Goal: Obtain resource: Download file/media

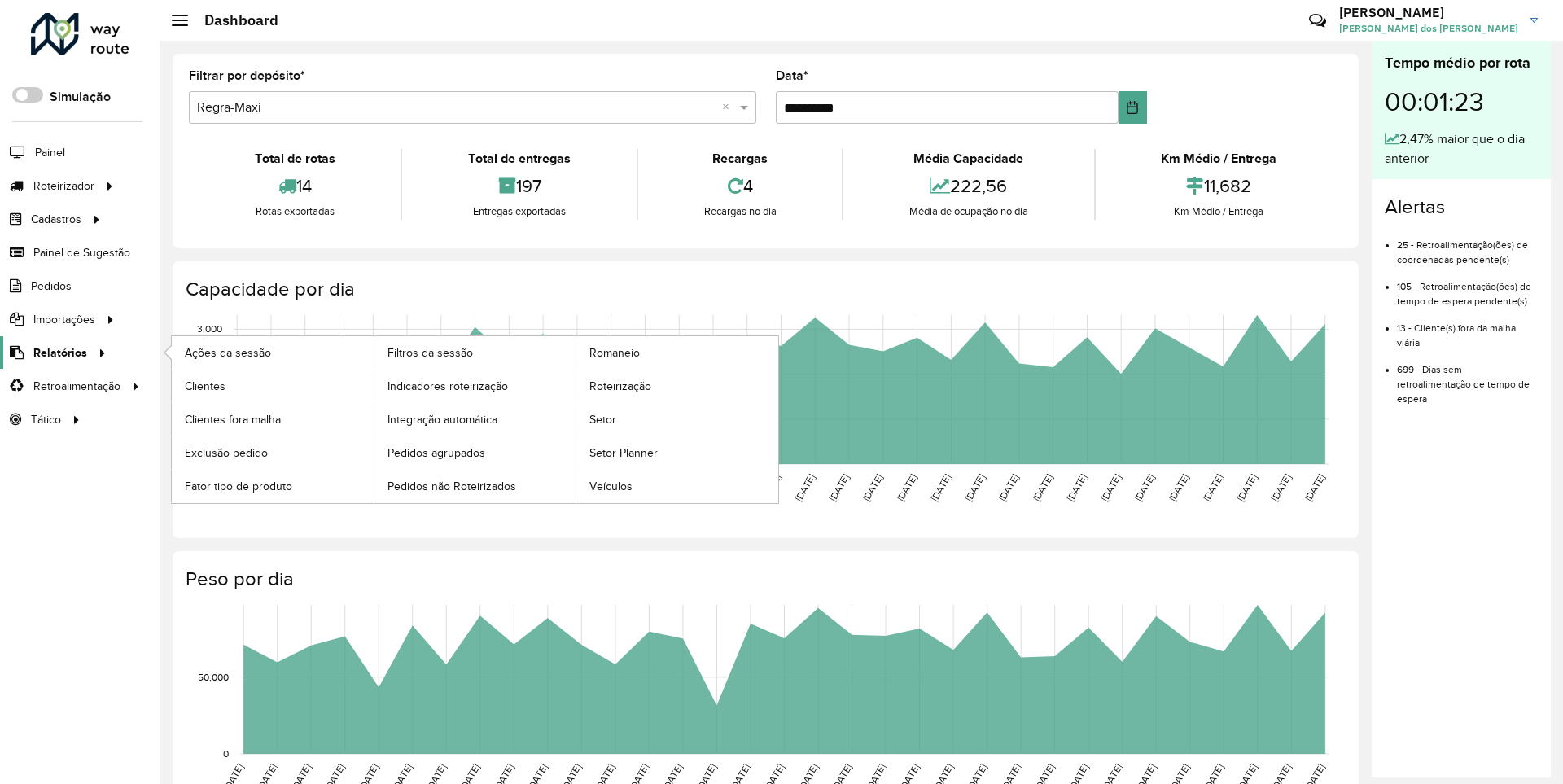
click at [57, 352] on span "Relatórios" at bounding box center [61, 353] width 54 height 17
click at [204, 385] on span "Clientes" at bounding box center [207, 386] width 44 height 17
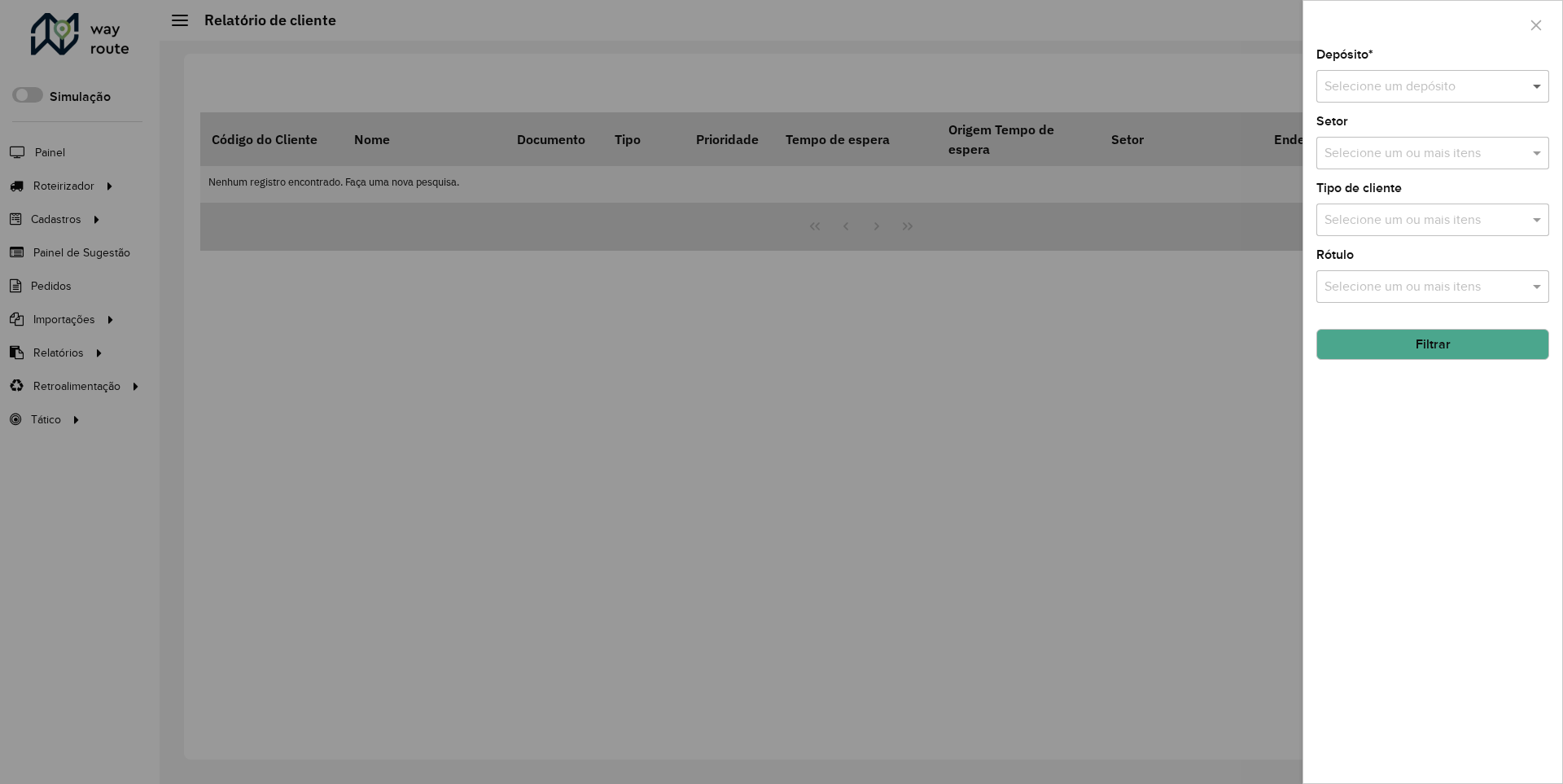
click at [1538, 85] on span at bounding box center [1539, 86] width 20 height 19
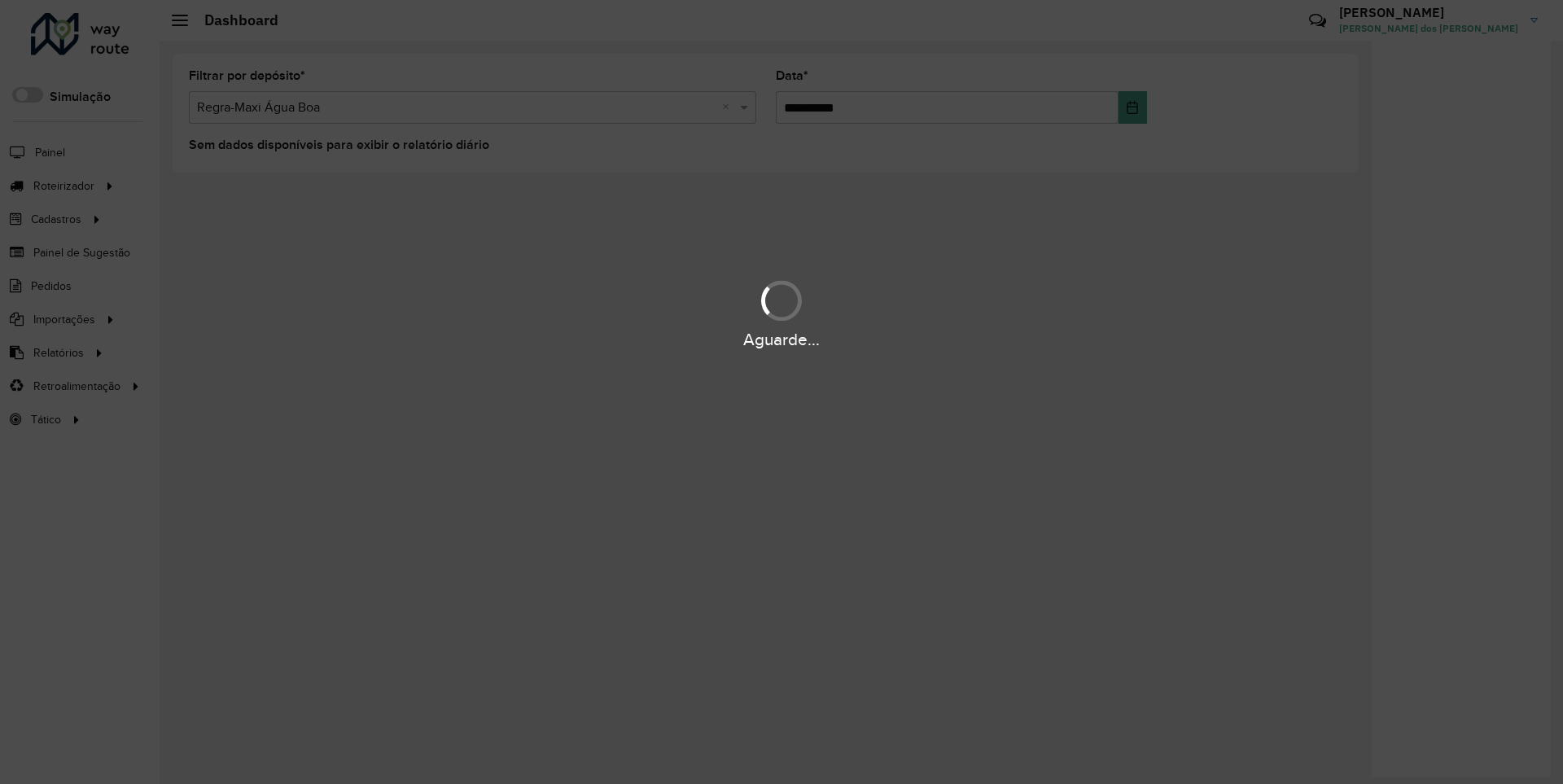
click at [57, 352] on div "Aguarde..." at bounding box center [782, 340] width 1563 height 25
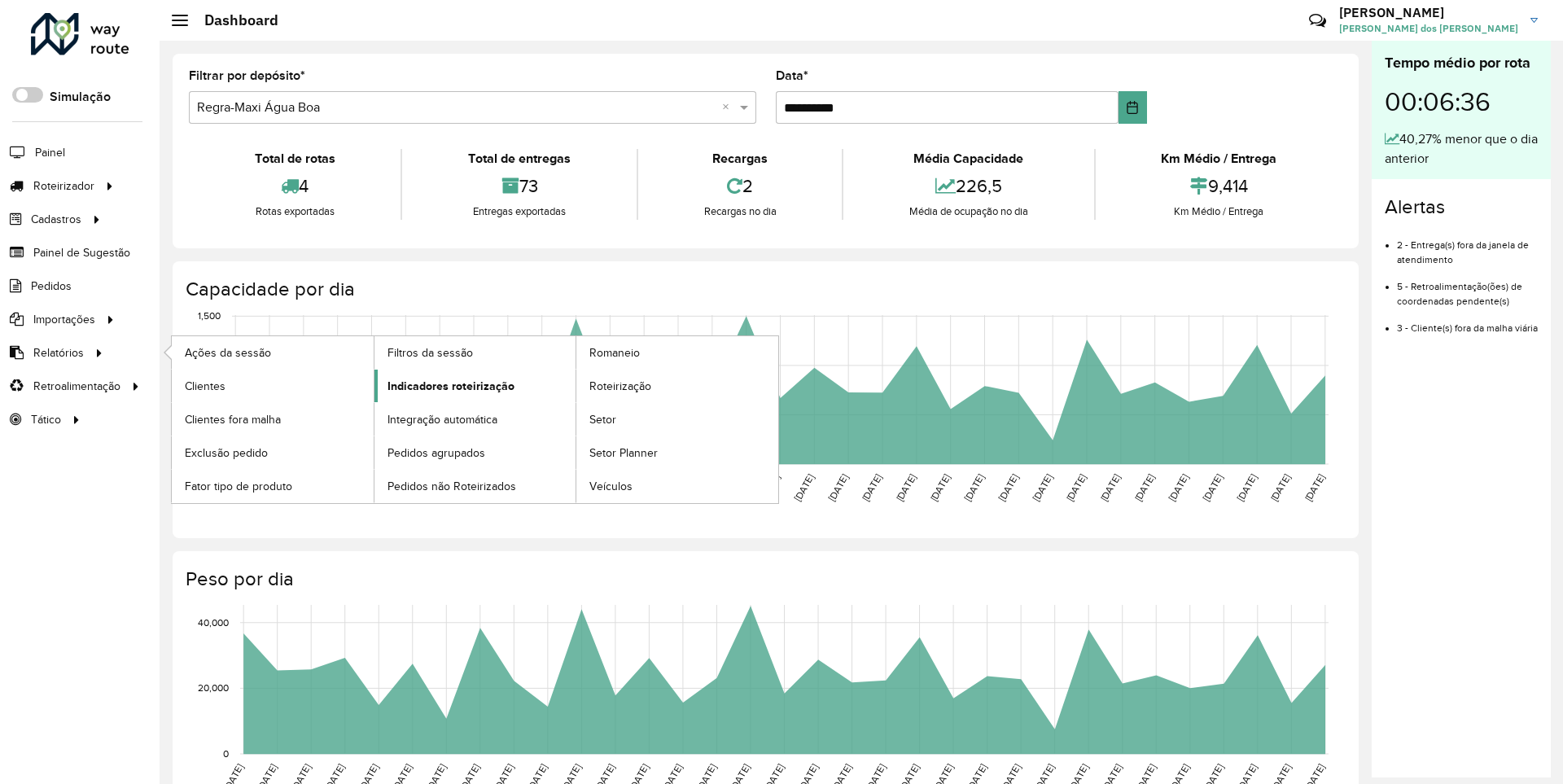
click at [446, 385] on span "Indicadores roteirização" at bounding box center [451, 386] width 127 height 17
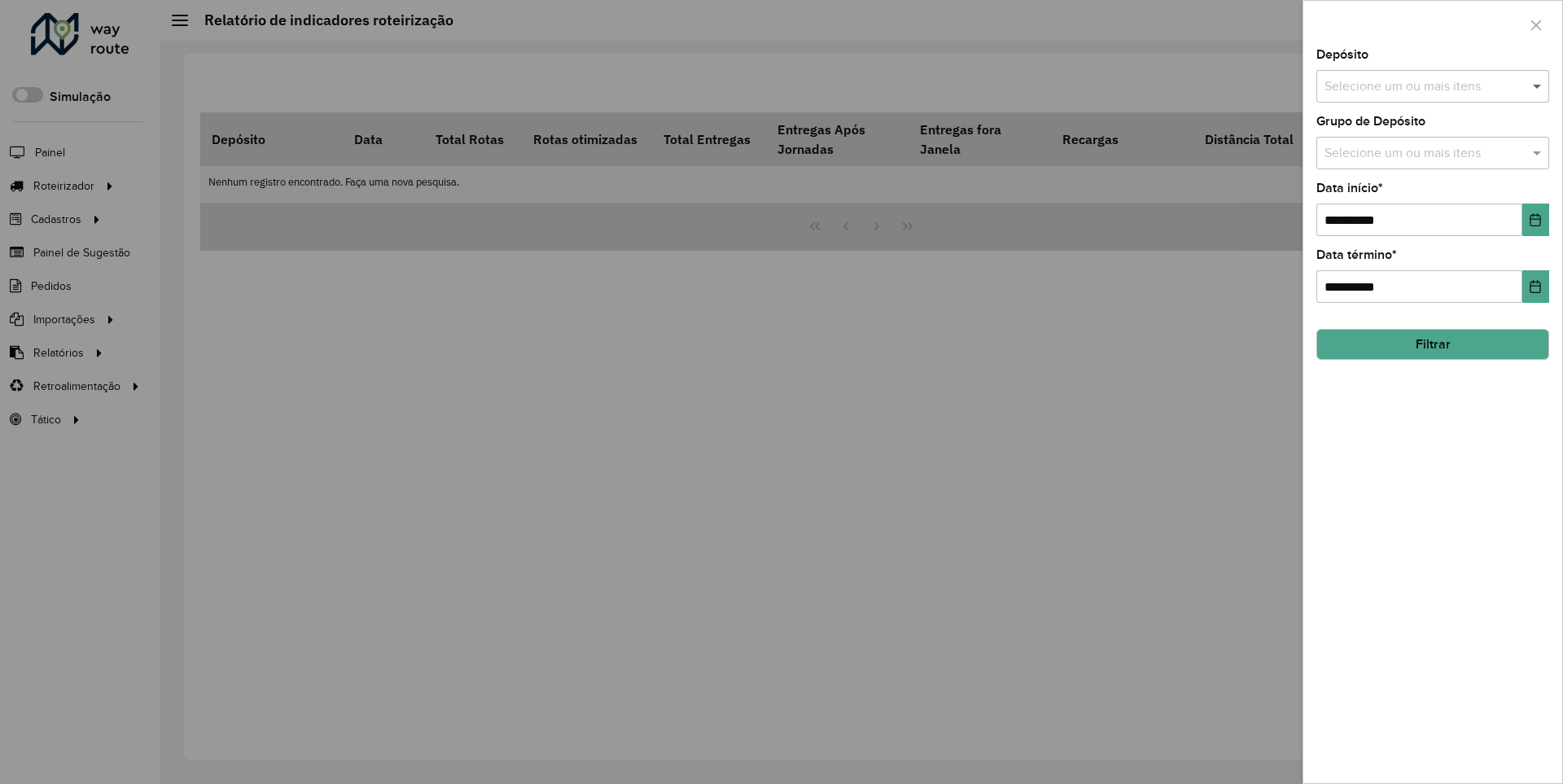
click at [1538, 85] on span at bounding box center [1539, 86] width 20 height 19
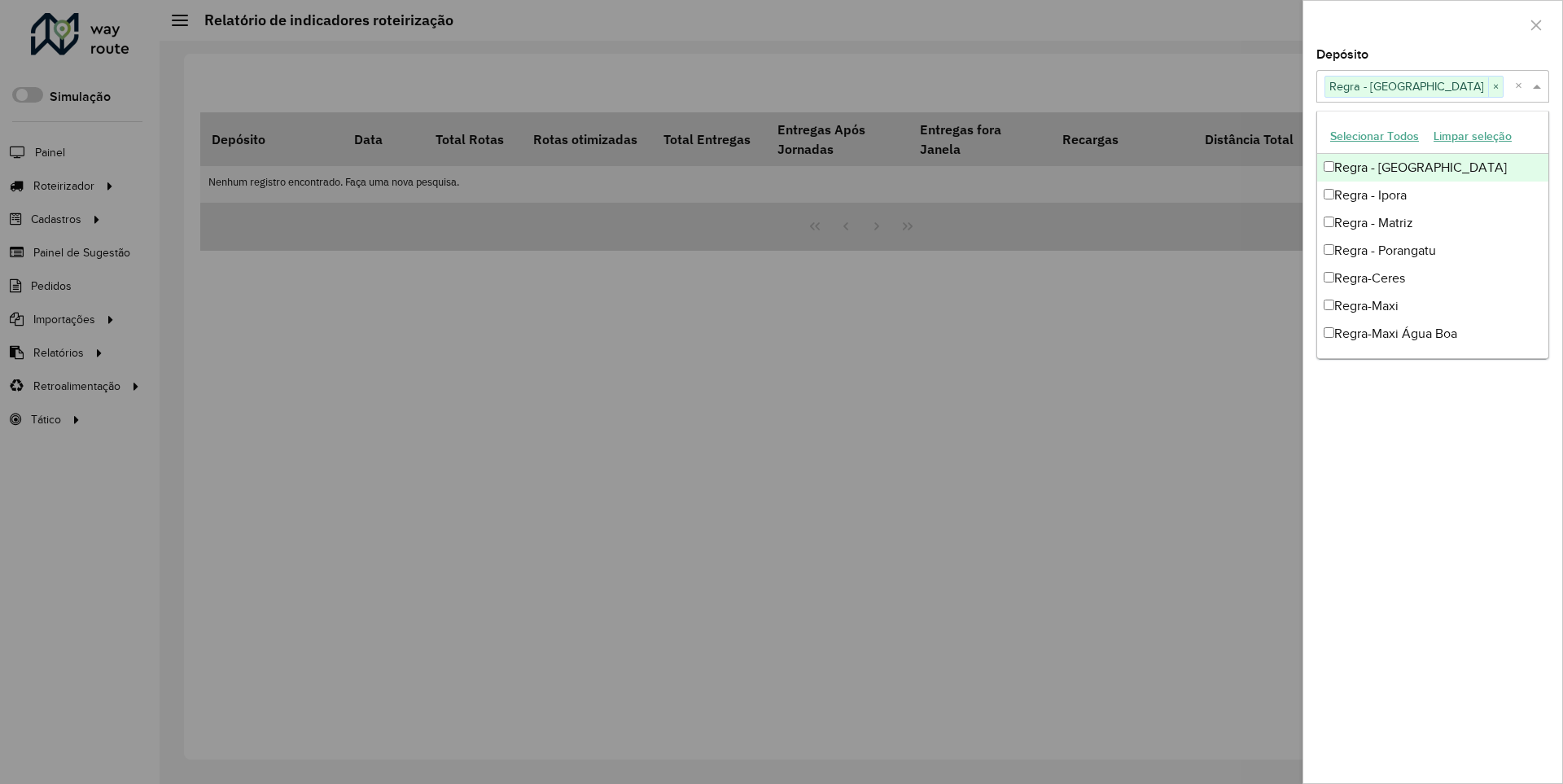
click at [1431, 24] on div at bounding box center [1432, 24] width 259 height 48
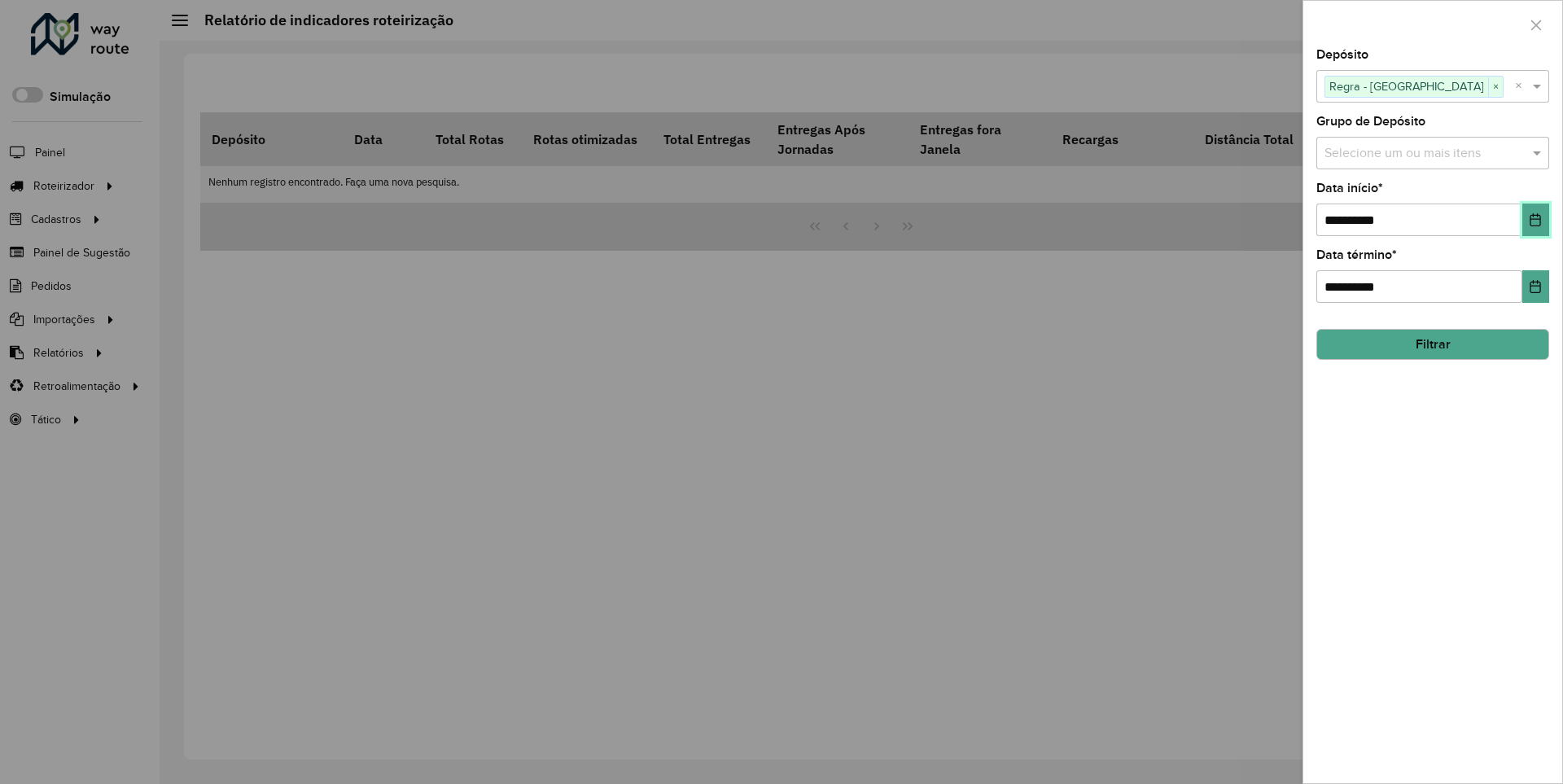
click at [1534, 219] on icon "Choose Date" at bounding box center [1535, 219] width 11 height 13
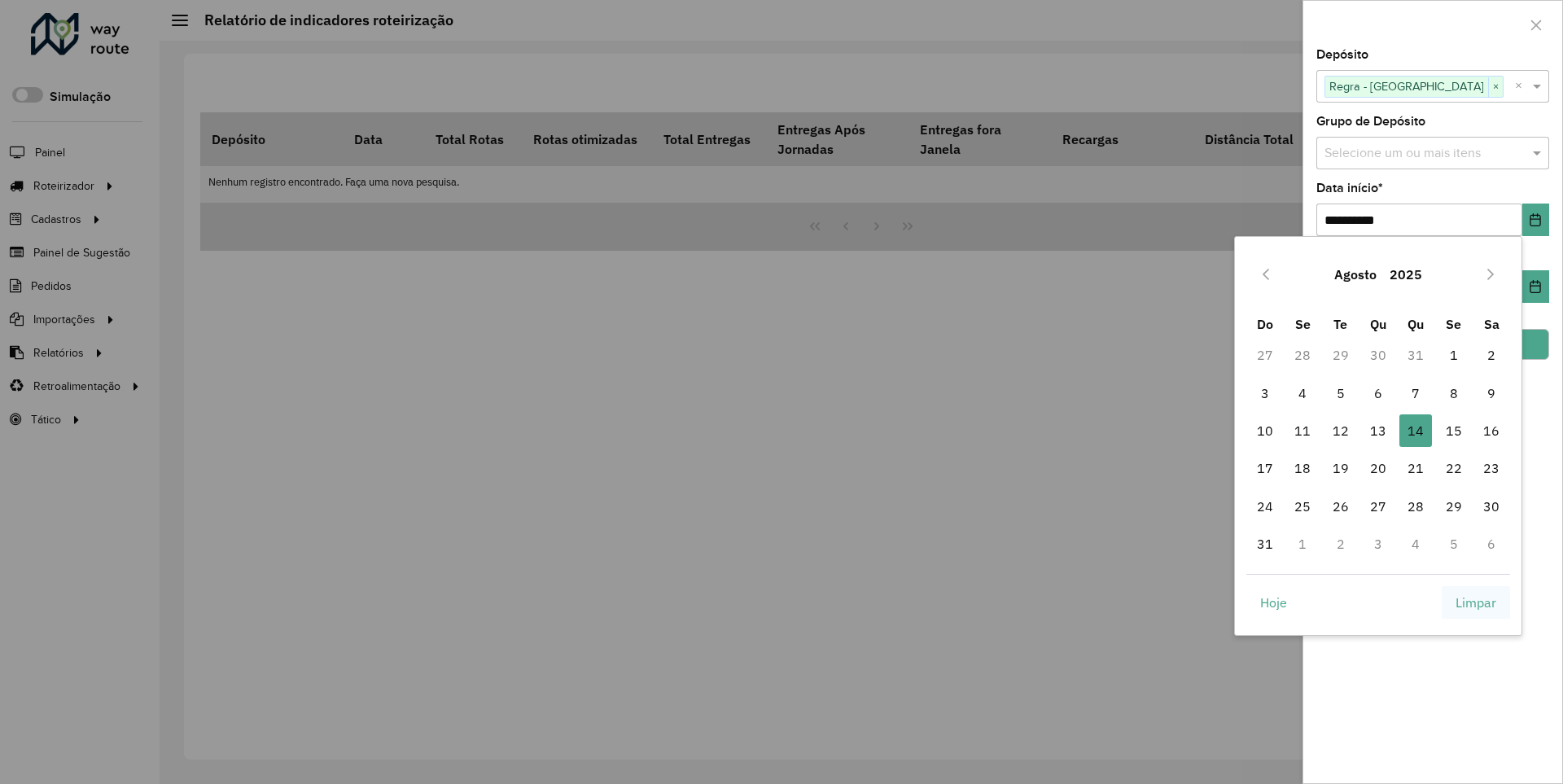
click at [1475, 602] on span "Limpar" at bounding box center [1475, 602] width 41 height 19
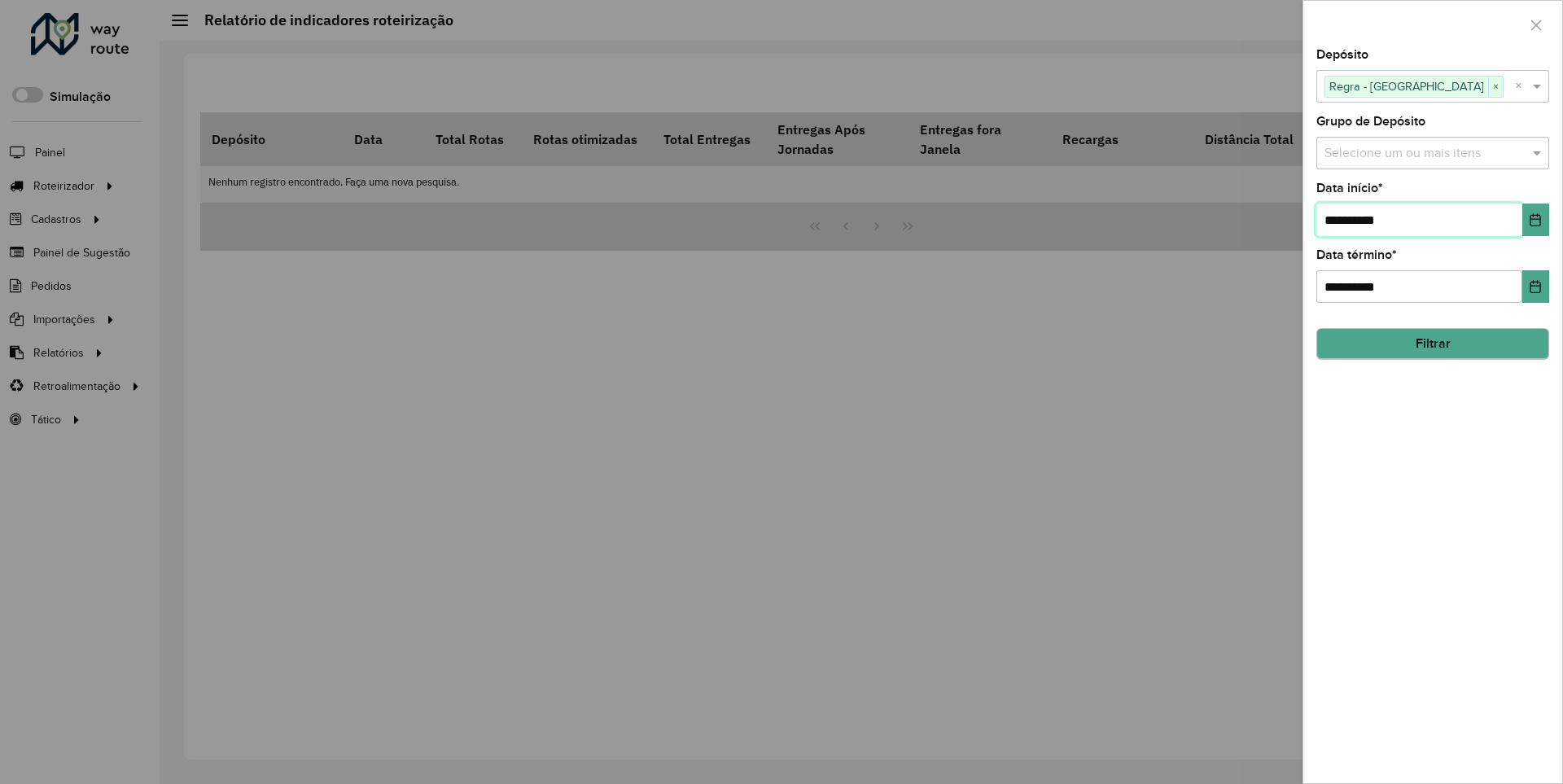
type input "**********"
click at [1431, 343] on button "Filtrar" at bounding box center [1432, 344] width 233 height 31
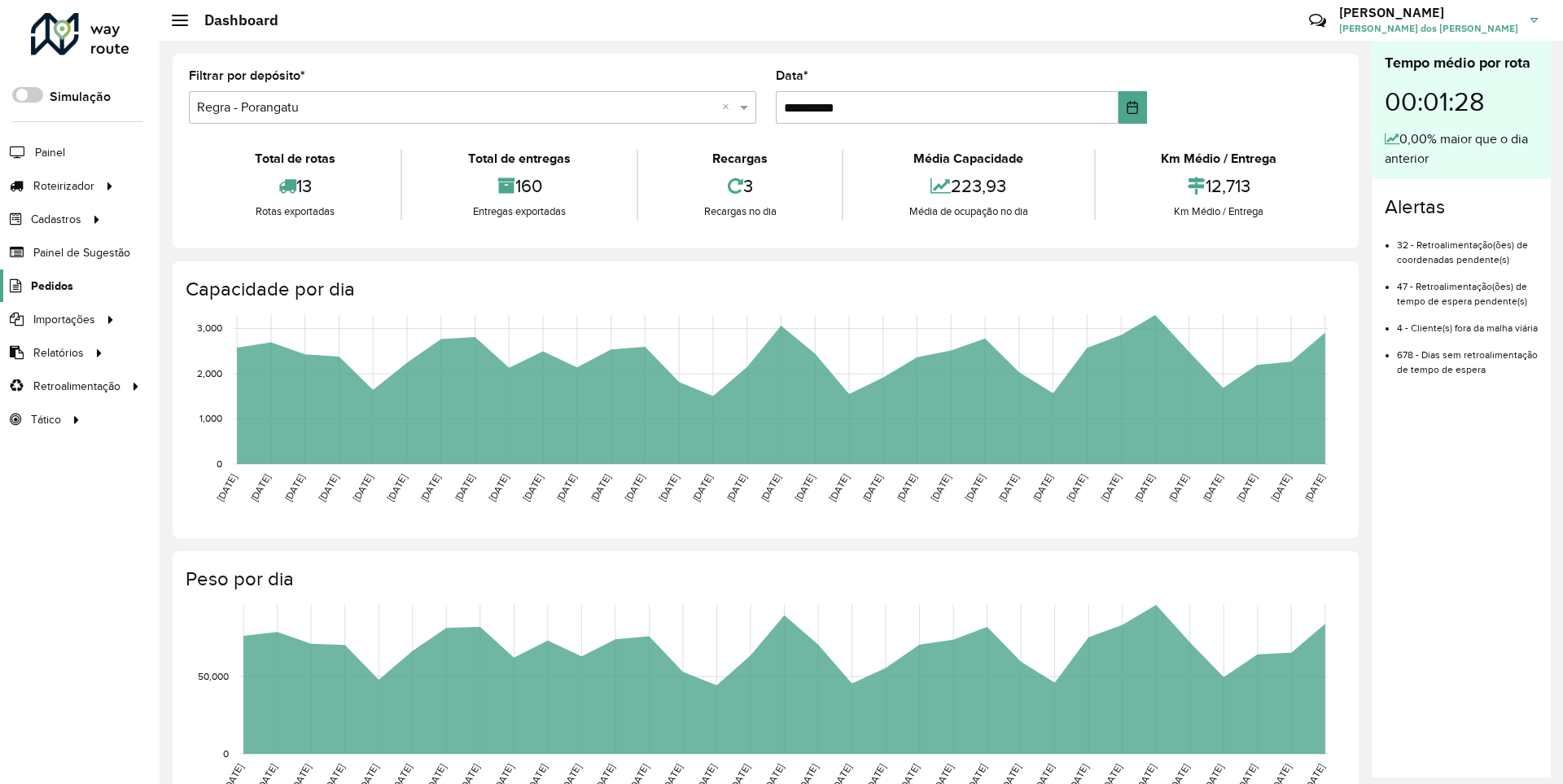
click at [51, 285] on span "Pedidos" at bounding box center [52, 286] width 42 height 17
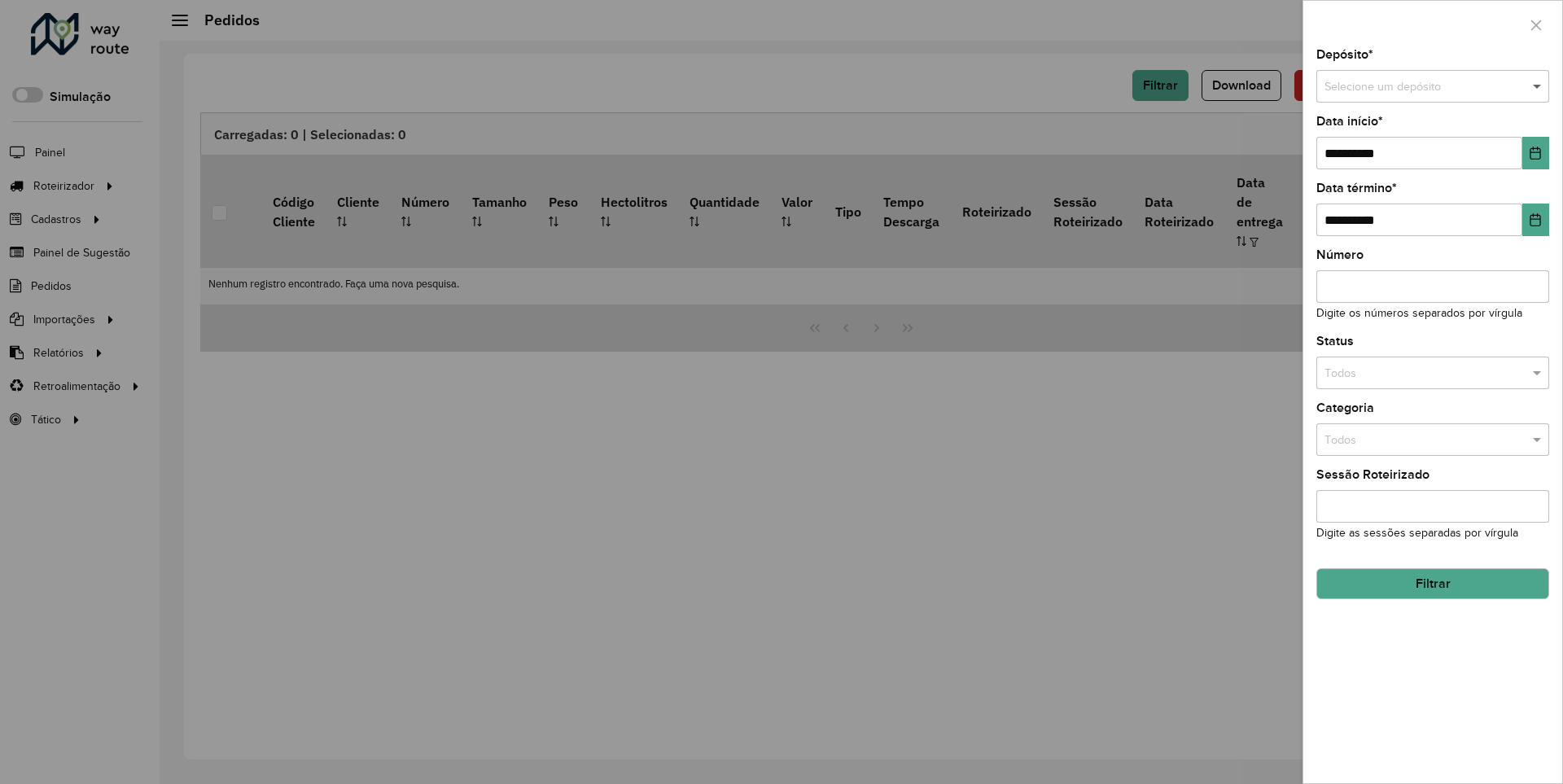
click at [1538, 86] on span at bounding box center [1539, 87] width 20 height 18
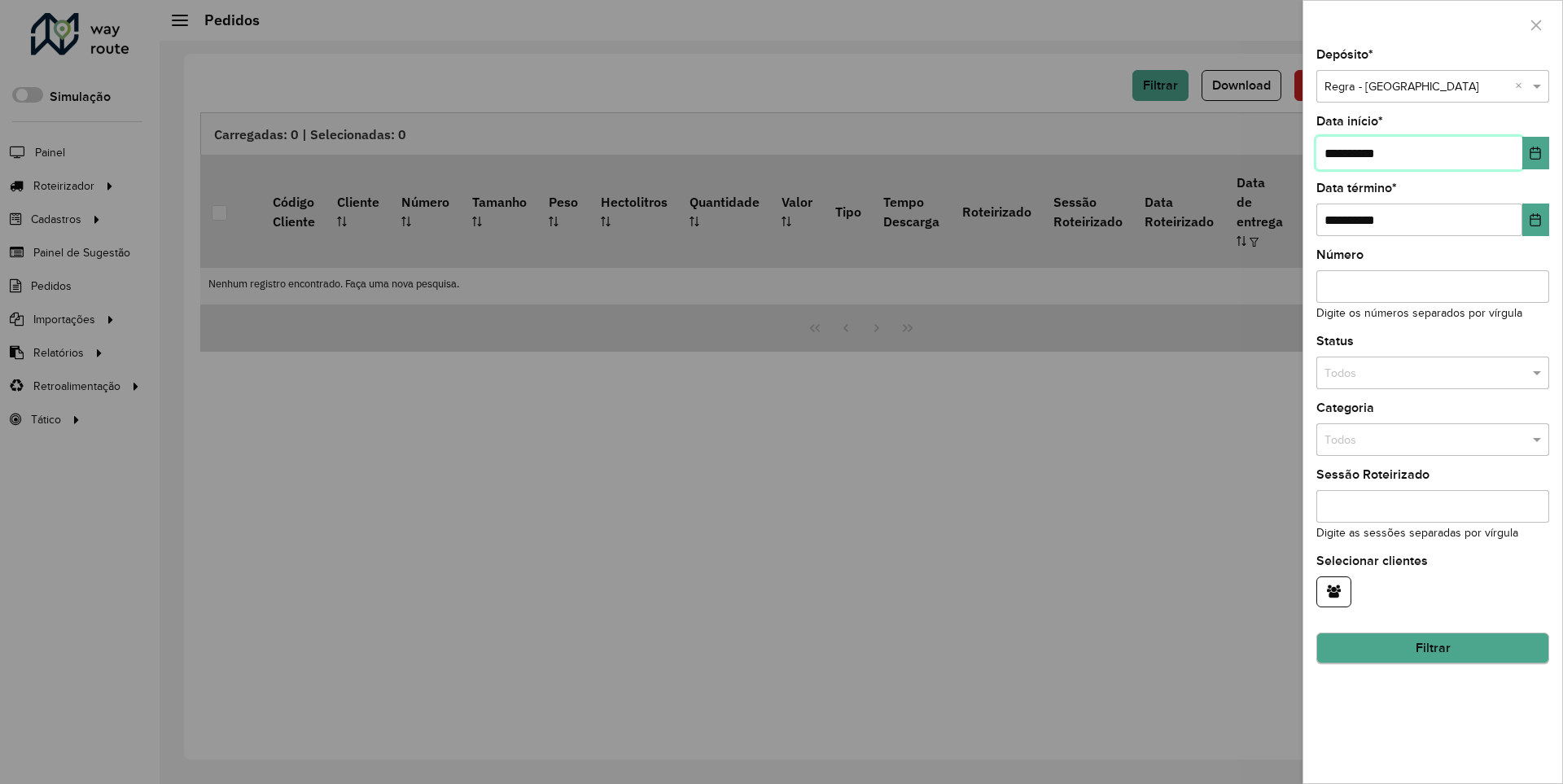
type input "**********"
click at [1431, 648] on button "Filtrar" at bounding box center [1432, 648] width 233 height 31
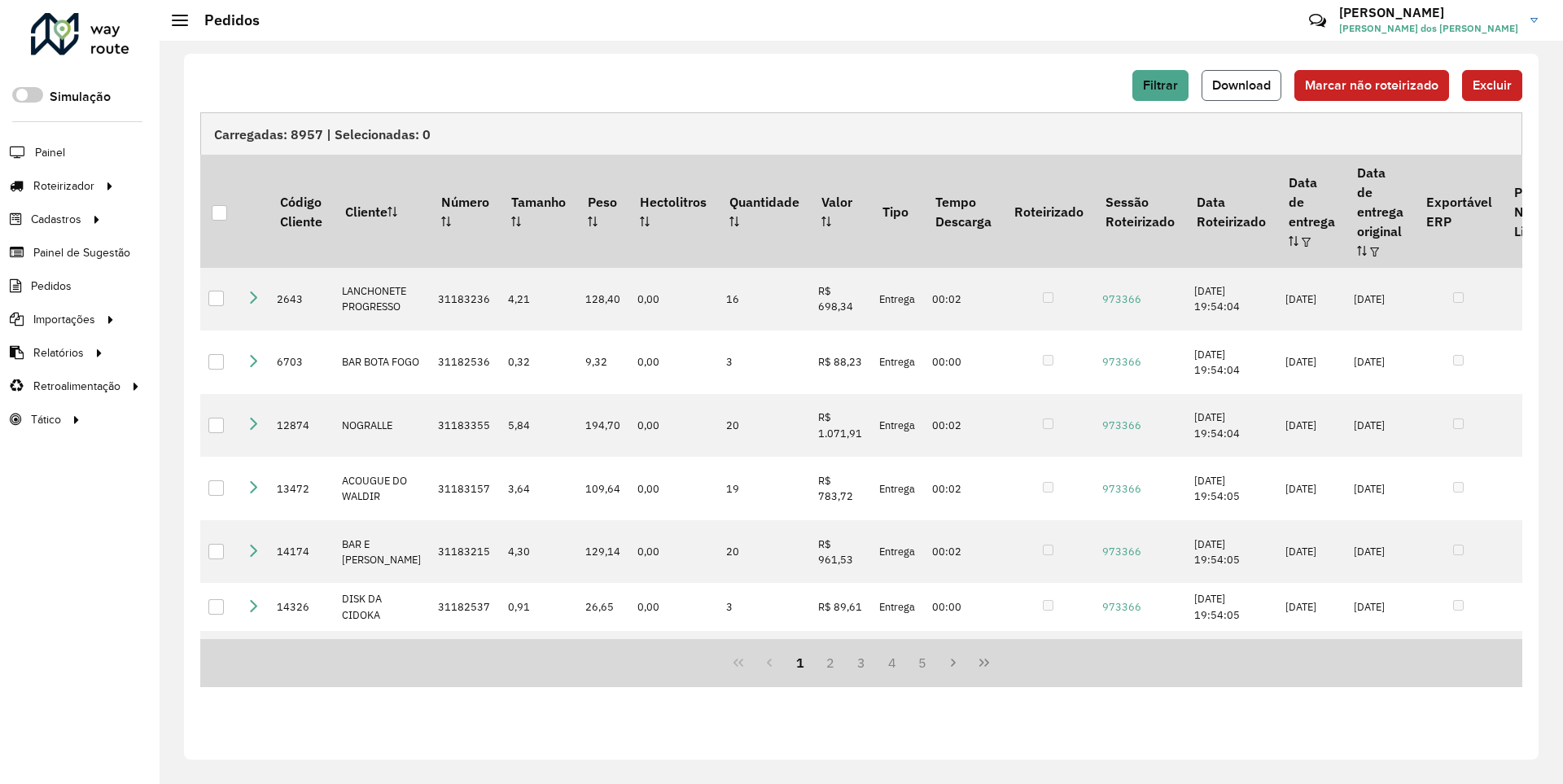
click at [1243, 84] on span "Download" at bounding box center [1241, 85] width 58 height 14
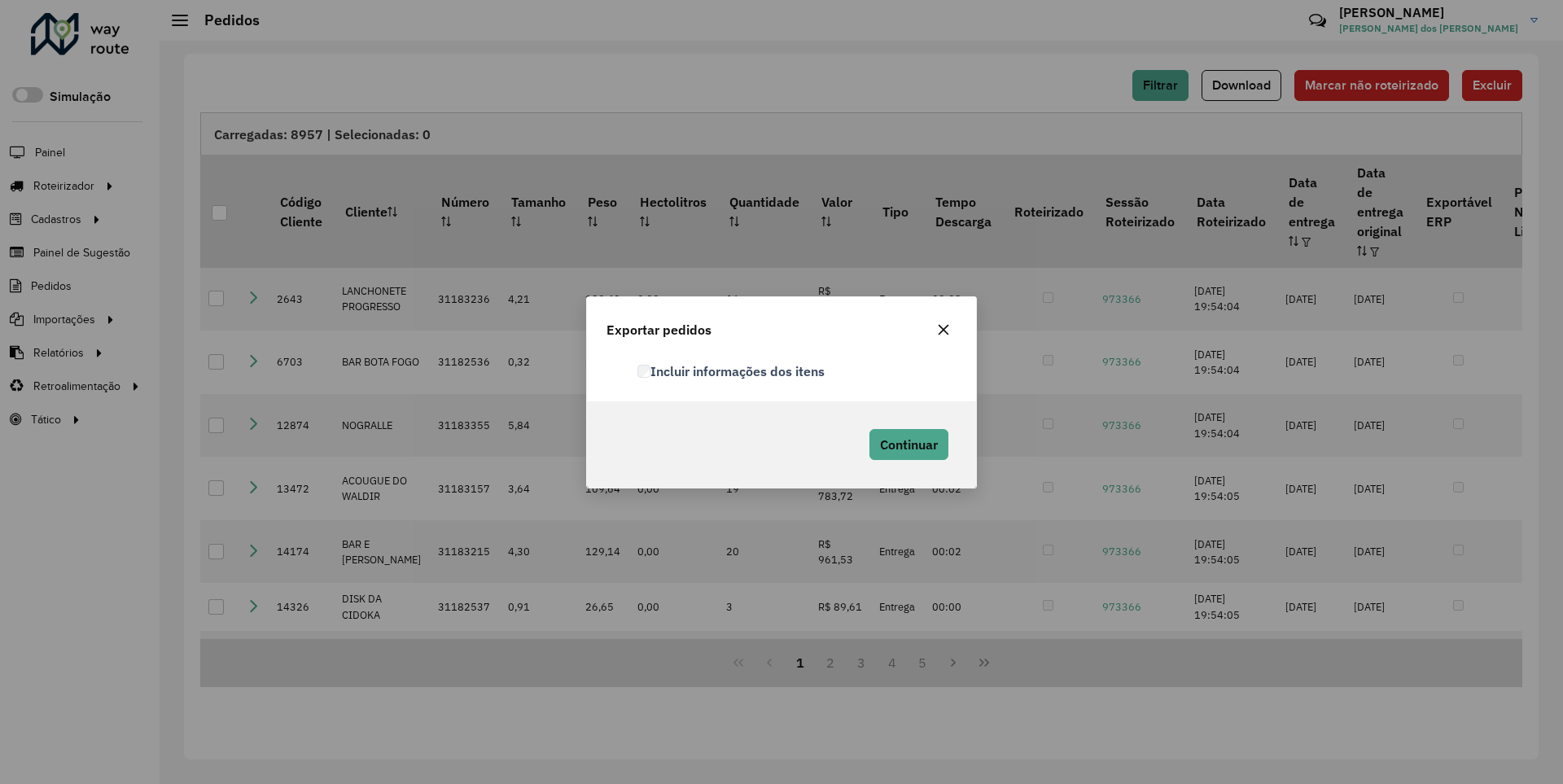
click at [732, 370] on label "Incluir informações dos itens" at bounding box center [731, 370] width 187 height 19
click at [906, 444] on span "Continuar" at bounding box center [908, 444] width 57 height 16
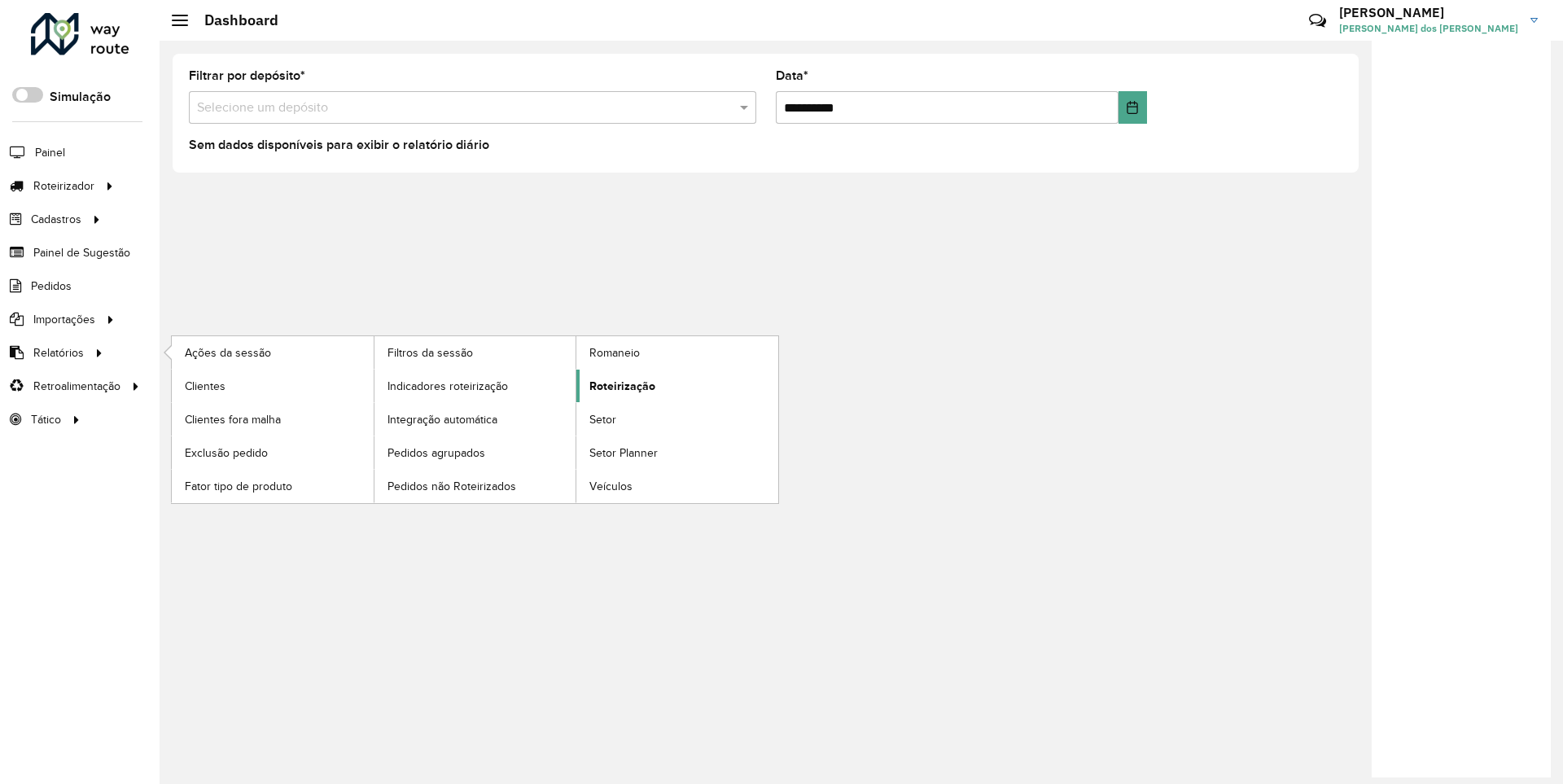
click at [619, 385] on span "Roteirização" at bounding box center [622, 386] width 66 height 17
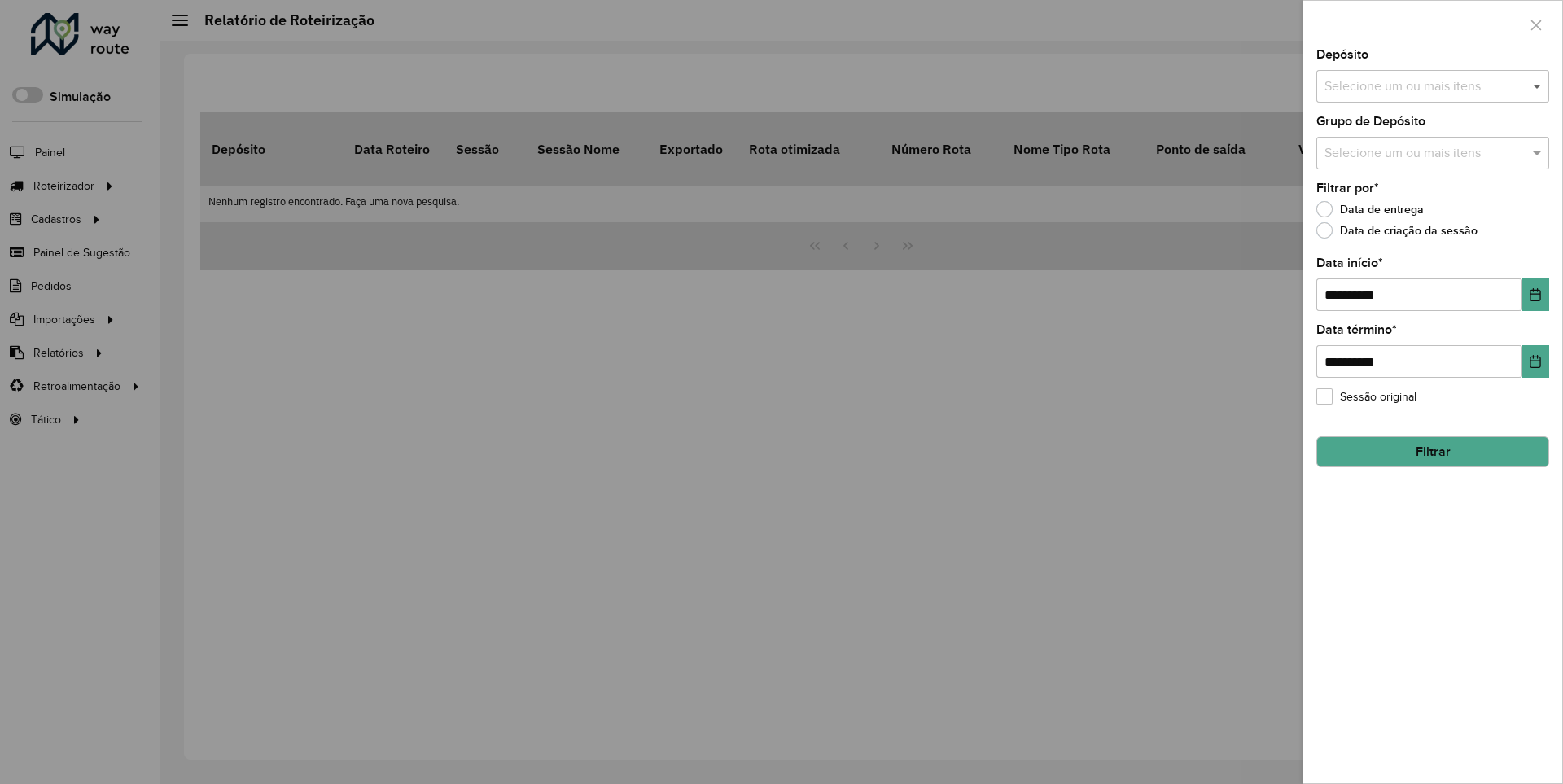
click at [1538, 85] on span at bounding box center [1539, 86] width 20 height 19
click at [1534, 294] on icon "Choose Date" at bounding box center [1535, 294] width 11 height 13
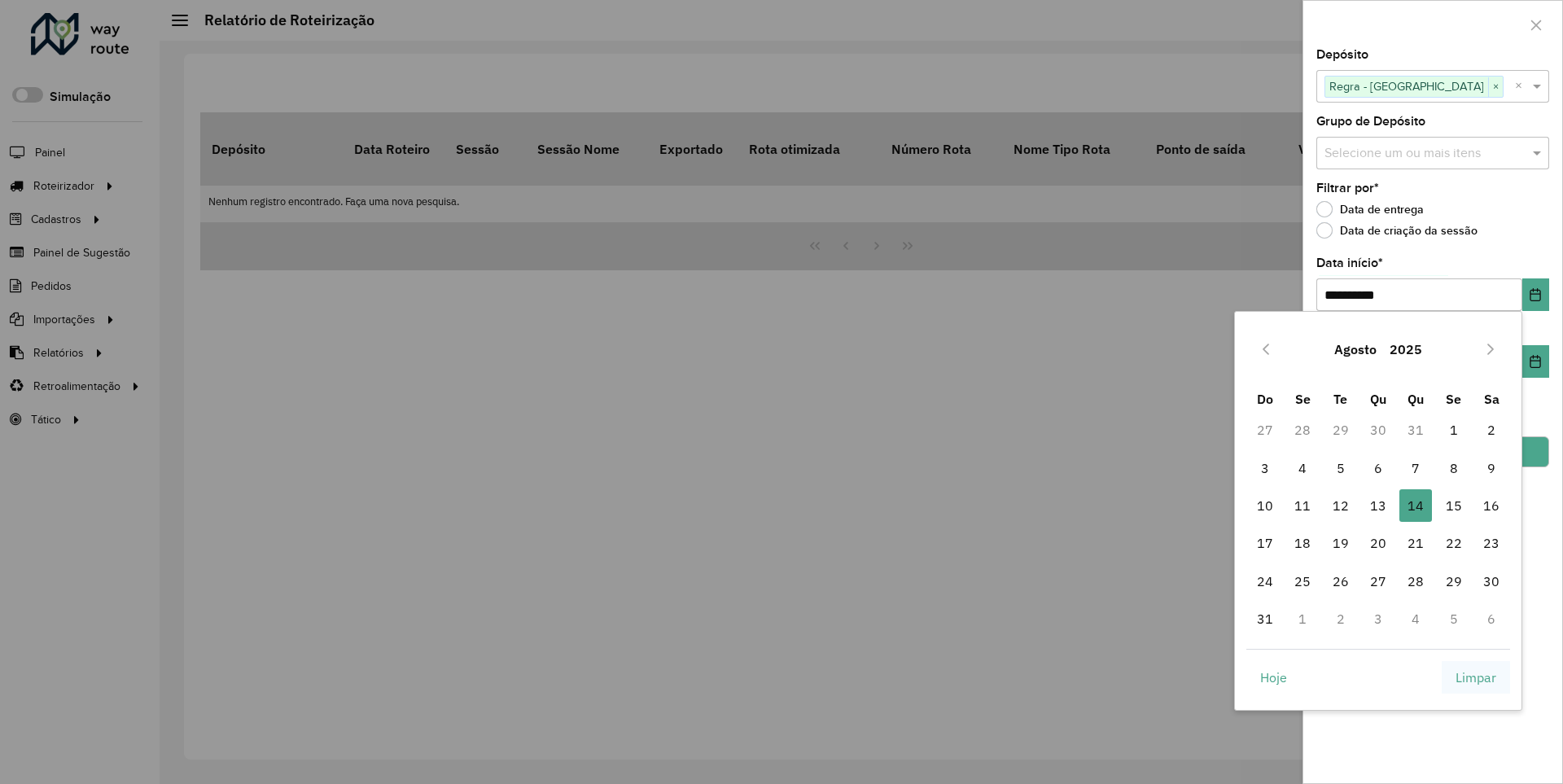
click at [1475, 676] on span "Limpar" at bounding box center [1475, 677] width 41 height 19
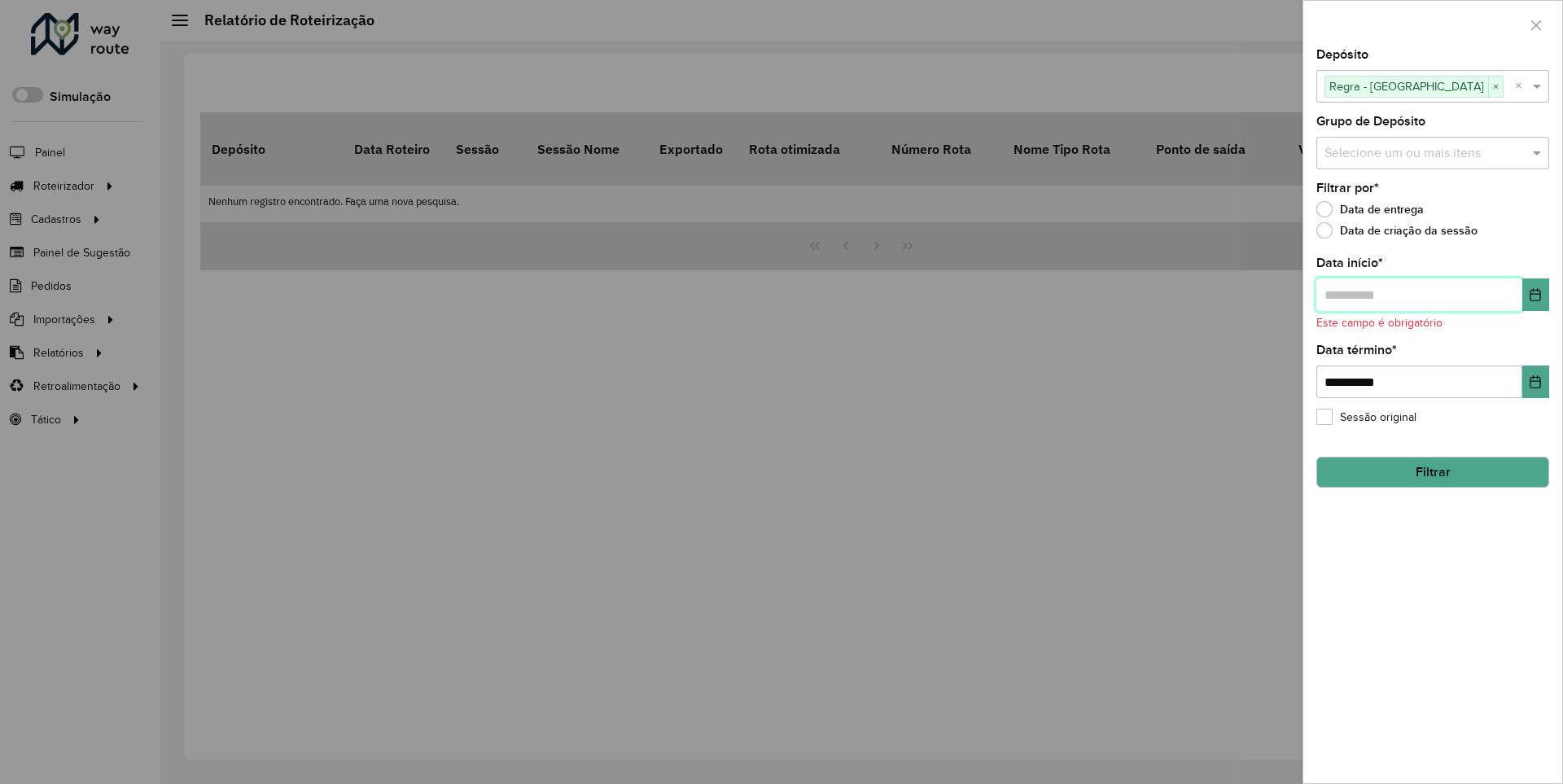
click at [1418, 294] on input "text" at bounding box center [1419, 295] width 206 height 33
type input "**********"
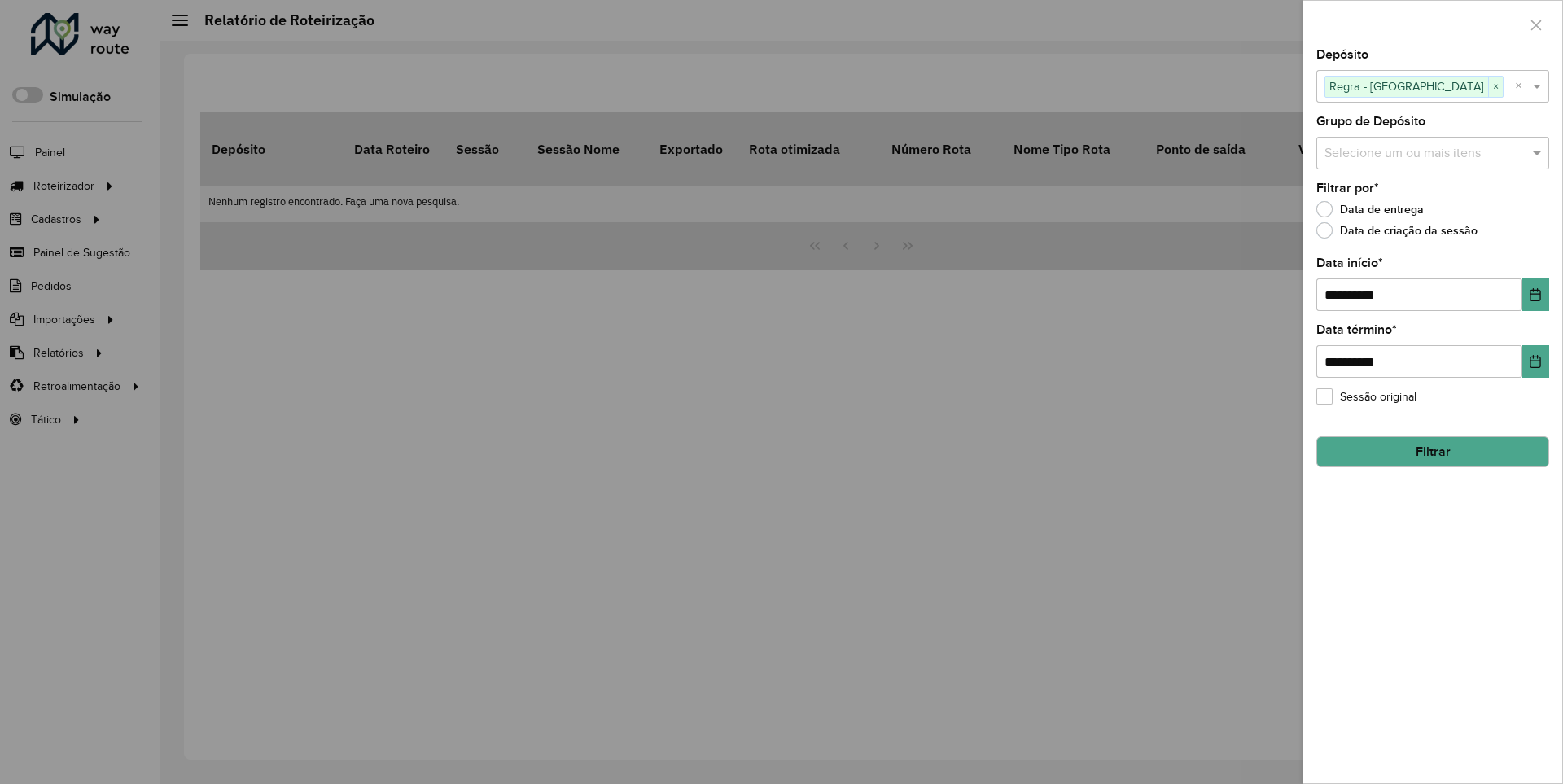
click at [1431, 451] on button "Filtrar" at bounding box center [1432, 451] width 233 height 31
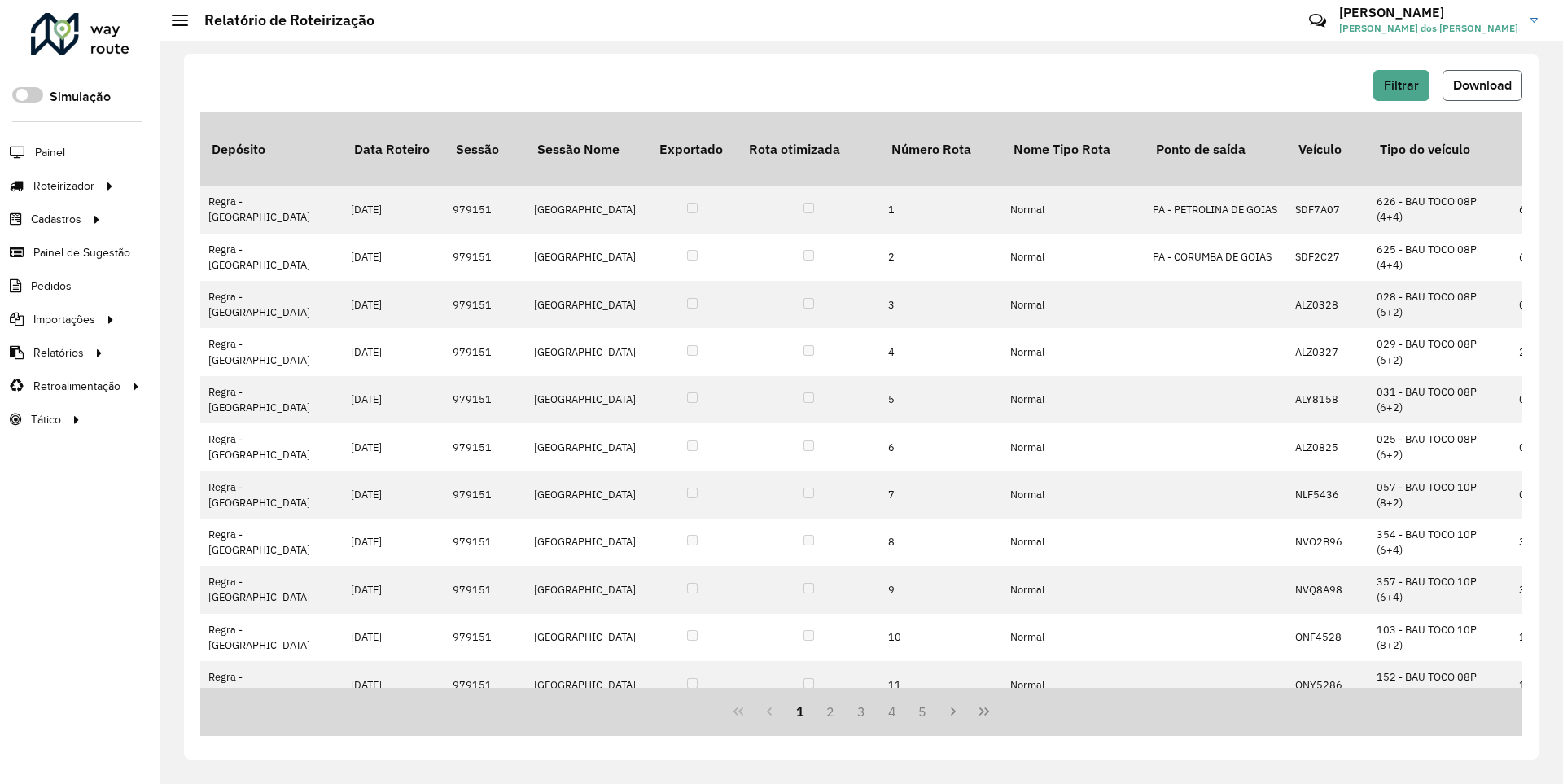
click at [1480, 84] on span "Download" at bounding box center [1481, 85] width 58 height 14
